Goal: Information Seeking & Learning: Learn about a topic

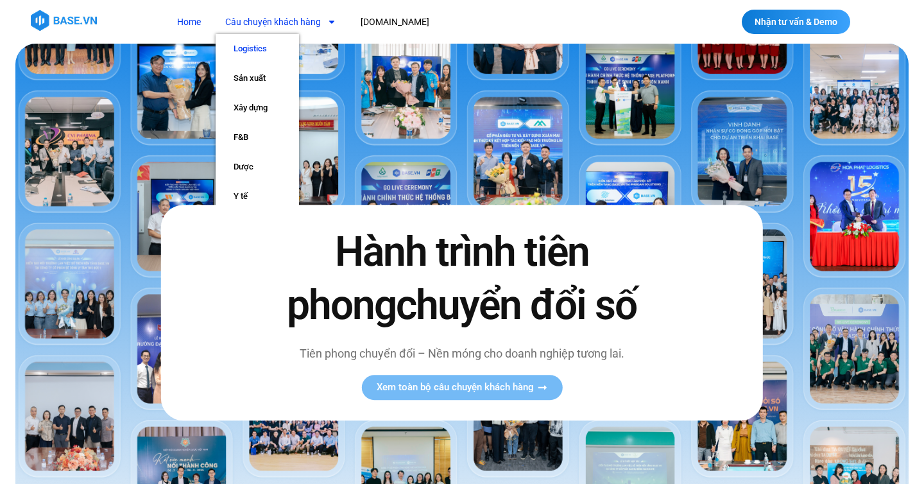
click at [253, 50] on link "Logistics" at bounding box center [257, 49] width 83 height 30
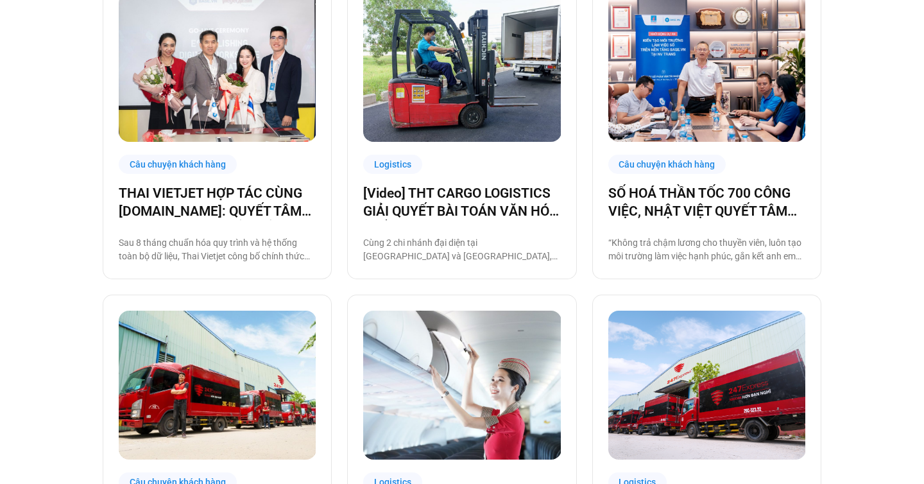
scroll to position [375, 0]
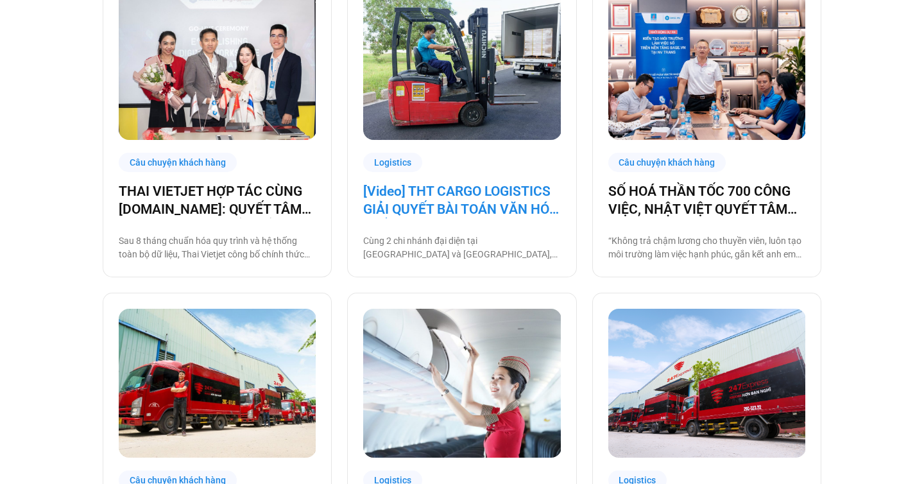
click at [464, 200] on link "[Video] THT CARGO LOGISTICS GIẢI QUYẾT BÀI TOÁN VĂN HÓA NHẰM TĂNG TRƯỞNG BỀN VỮ…" at bounding box center [461, 200] width 197 height 36
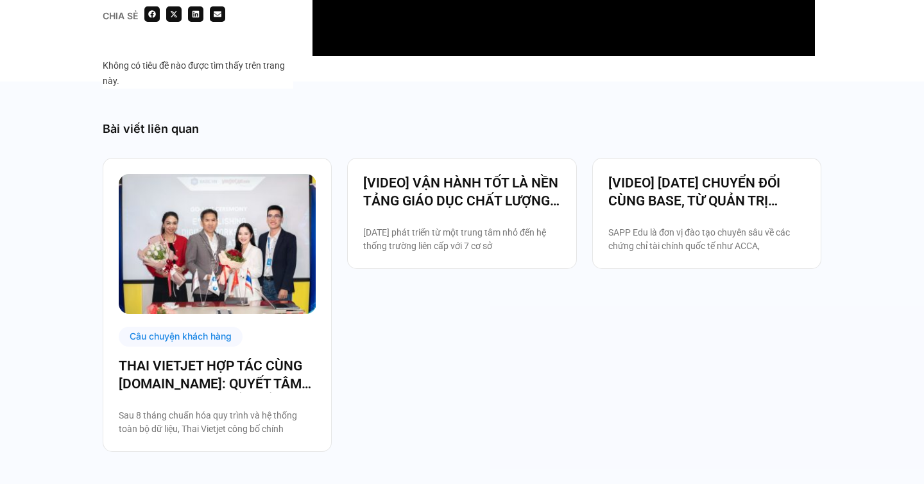
scroll to position [1008, 0]
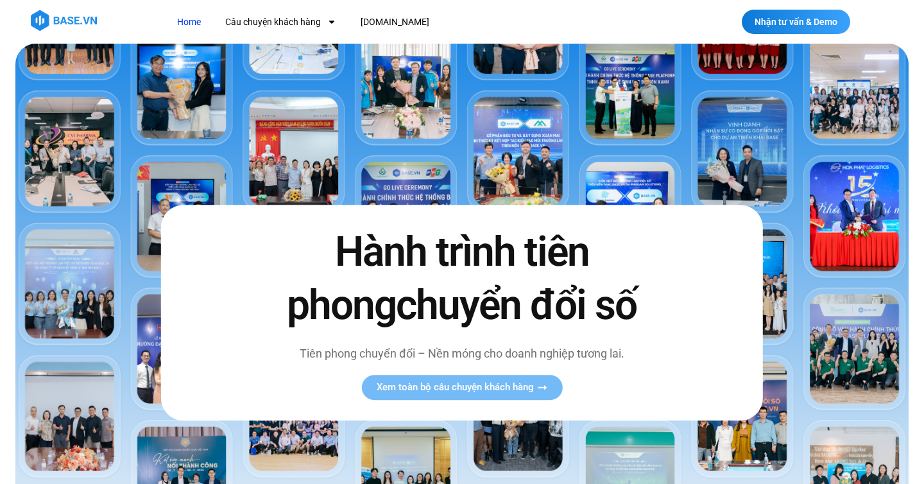
click at [46, 19] on img at bounding box center [64, 20] width 66 height 21
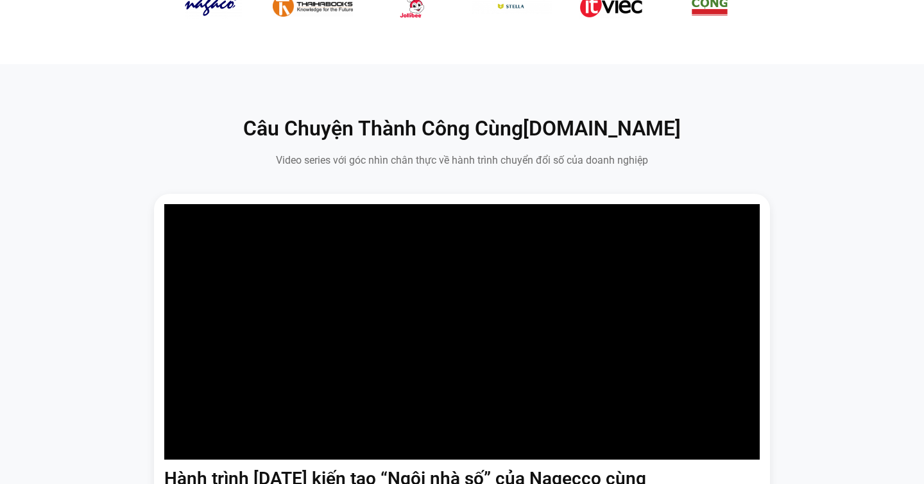
scroll to position [701, 0]
